Goal: Task Accomplishment & Management: Use online tool/utility

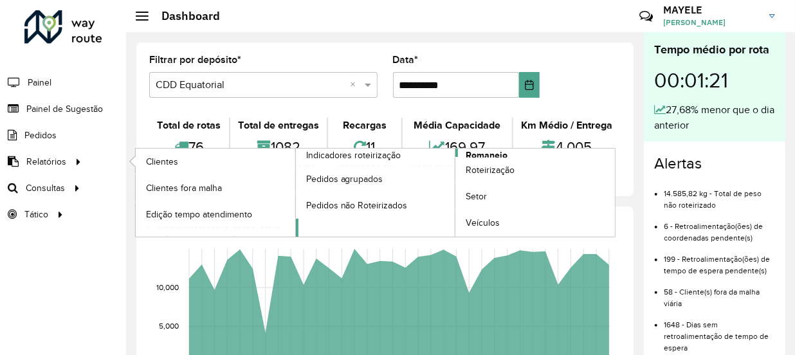
click at [483, 154] on span "Romaneio" at bounding box center [487, 156] width 42 height 14
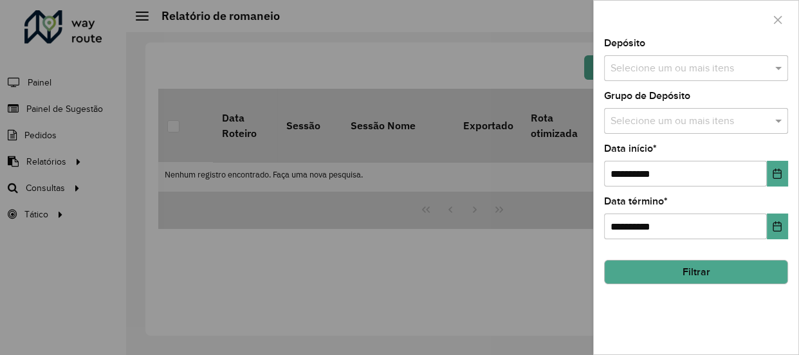
click at [724, 62] on input "text" at bounding box center [689, 68] width 165 height 15
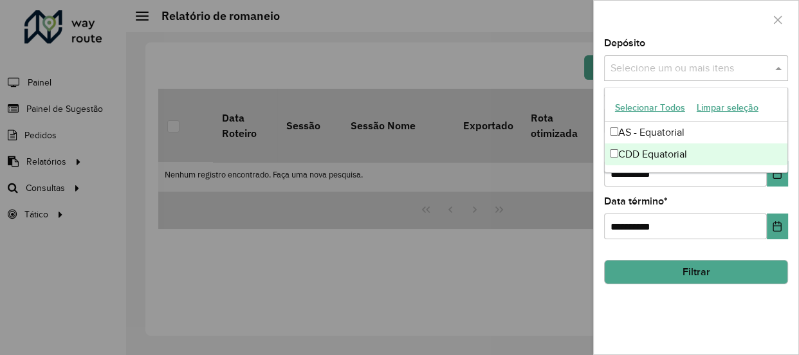
click at [643, 148] on div "CDD Equatorial" at bounding box center [696, 154] width 183 height 22
click at [784, 182] on button "Choose Date" at bounding box center [777, 174] width 21 height 26
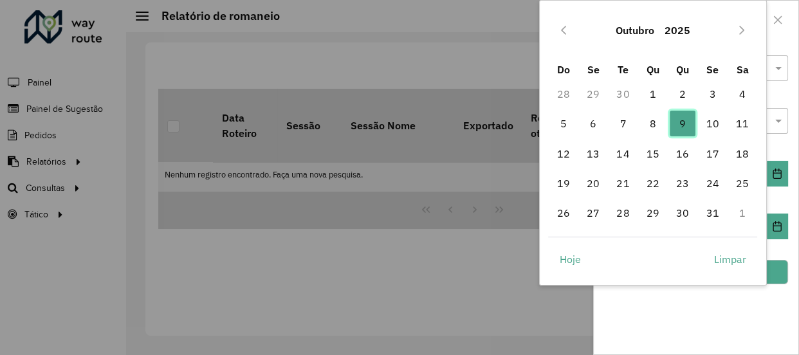
click at [687, 132] on span "9" at bounding box center [683, 124] width 26 height 26
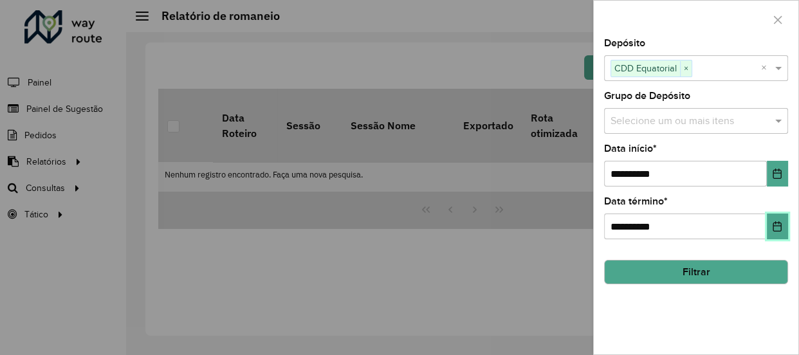
click at [780, 227] on icon "Choose Date" at bounding box center [777, 226] width 10 height 10
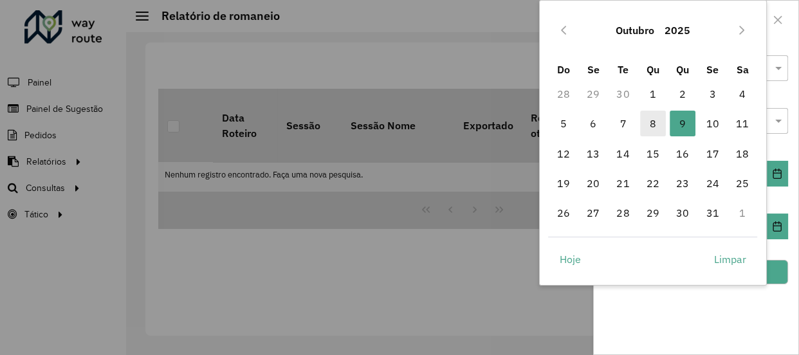
click at [654, 114] on span "8" at bounding box center [653, 124] width 26 height 26
type input "**********"
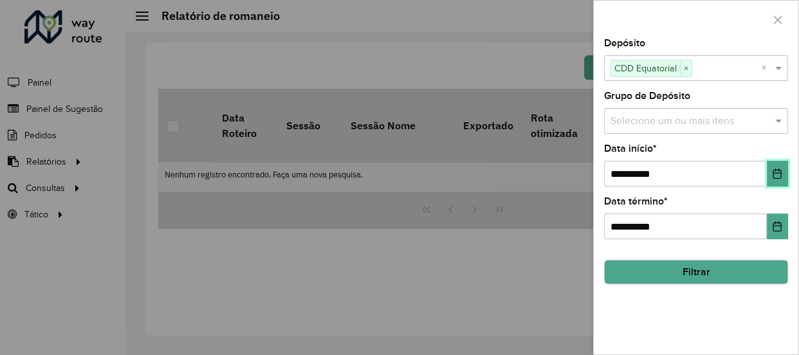
click at [773, 164] on button "Choose Date" at bounding box center [777, 174] width 21 height 26
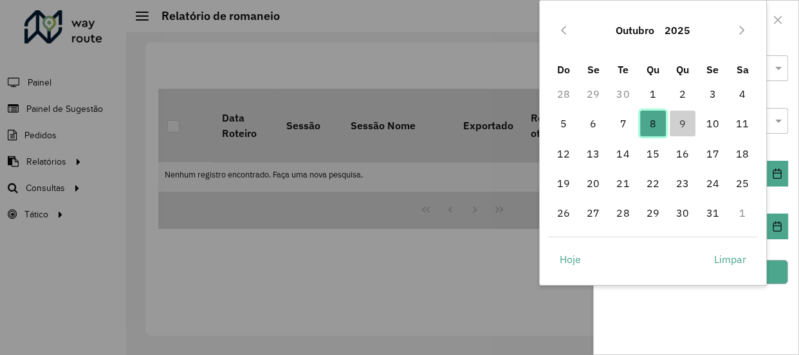
click at [649, 125] on span "8" at bounding box center [653, 124] width 26 height 26
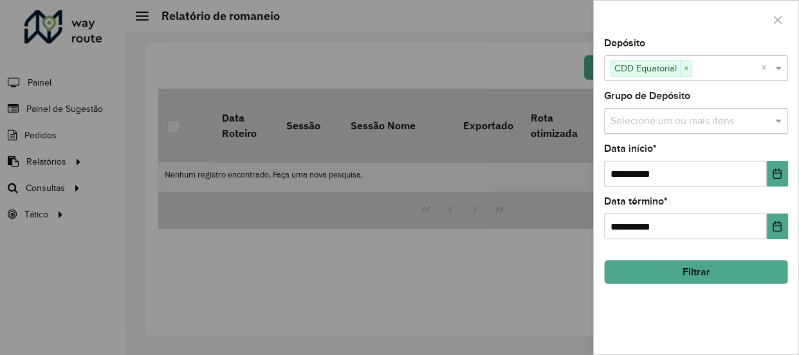
click at [726, 268] on button "Filtrar" at bounding box center [696, 272] width 184 height 24
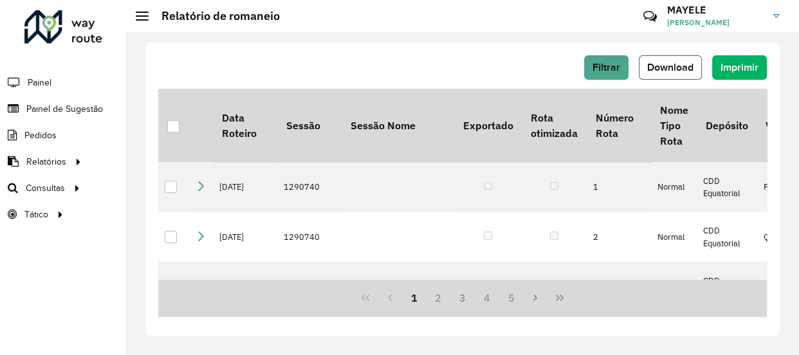
click at [664, 68] on span "Download" at bounding box center [670, 67] width 46 height 11
